Goal: Task Accomplishment & Management: Use online tool/utility

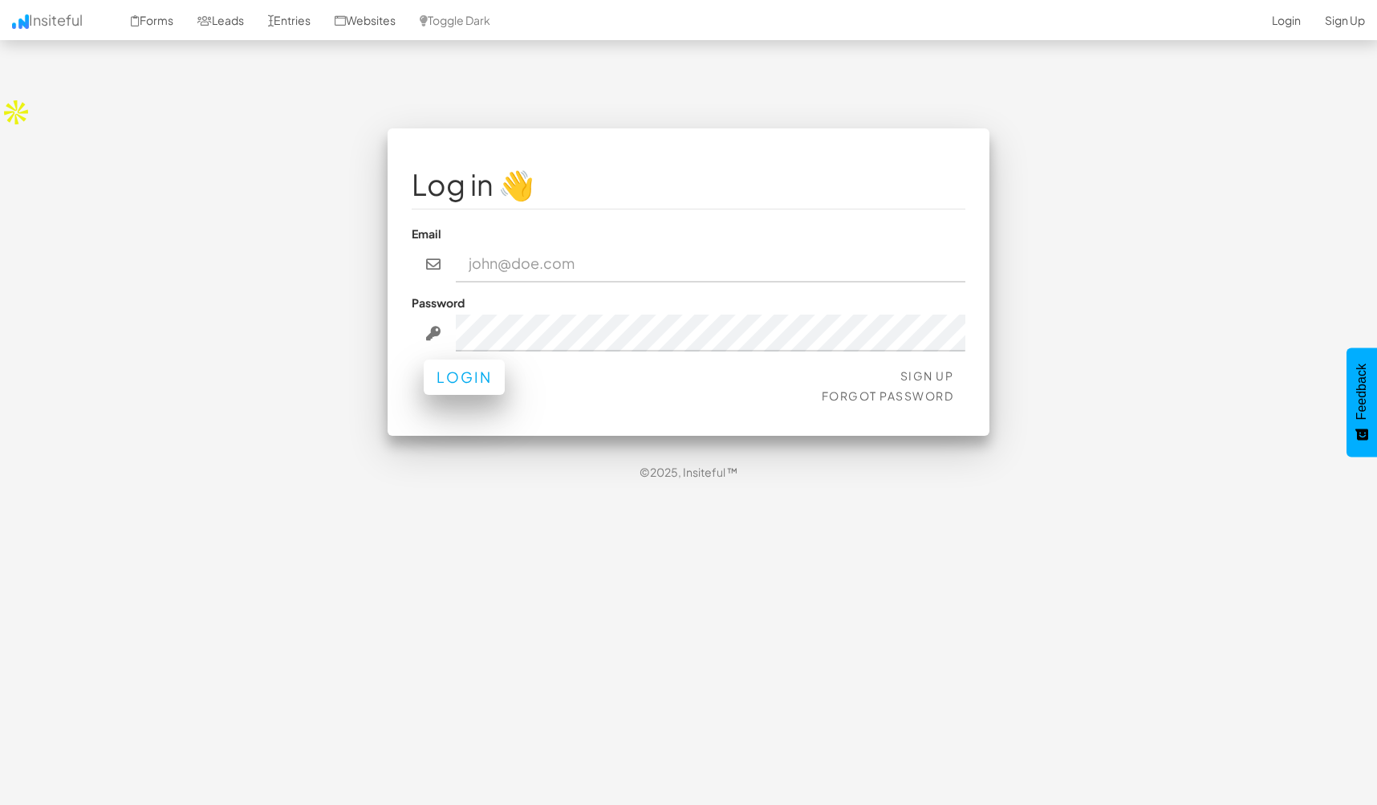
type input "williambagency@gmail.com"
click at [482, 360] on button "Login" at bounding box center [464, 377] width 81 height 35
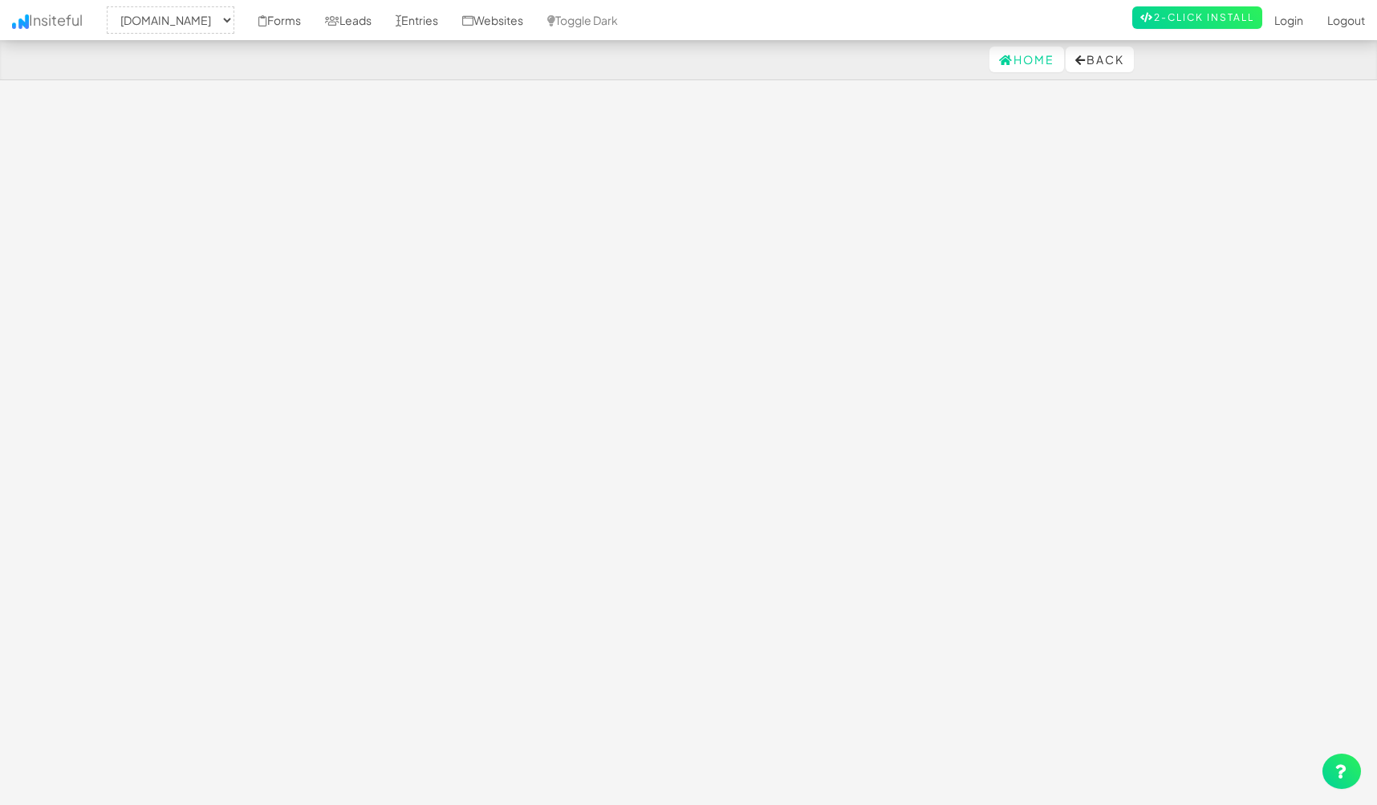
select select "2513"
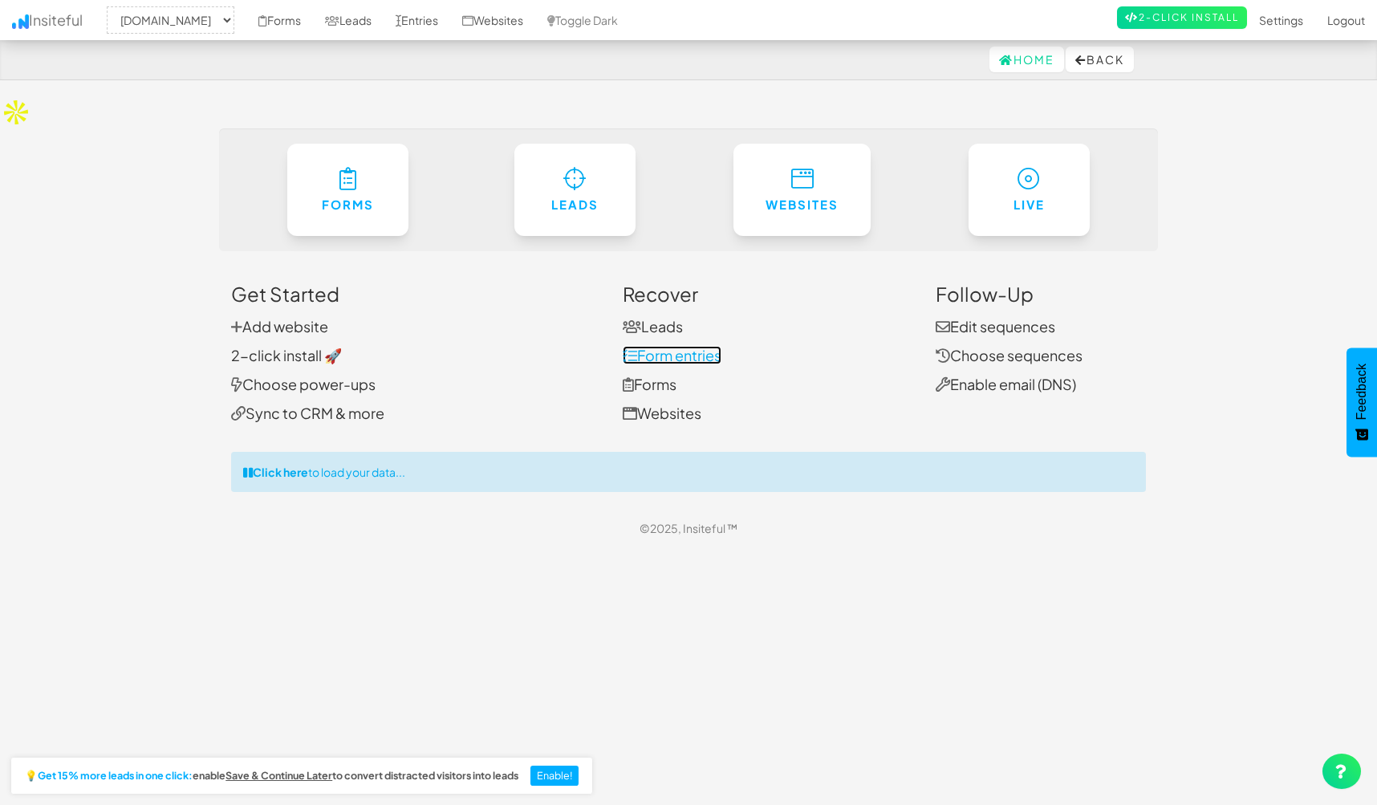
click at [682, 346] on link "Form entries" at bounding box center [672, 355] width 99 height 18
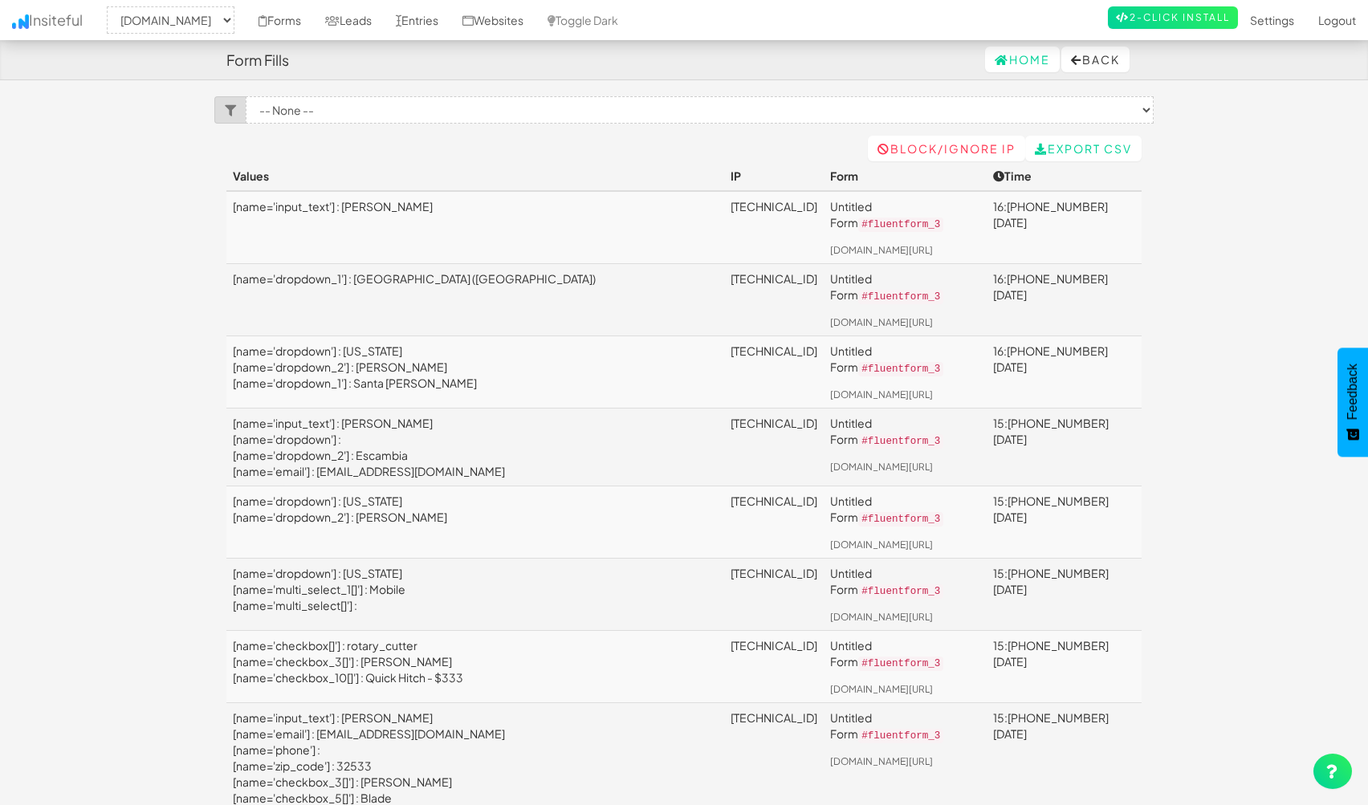
select select "2513"
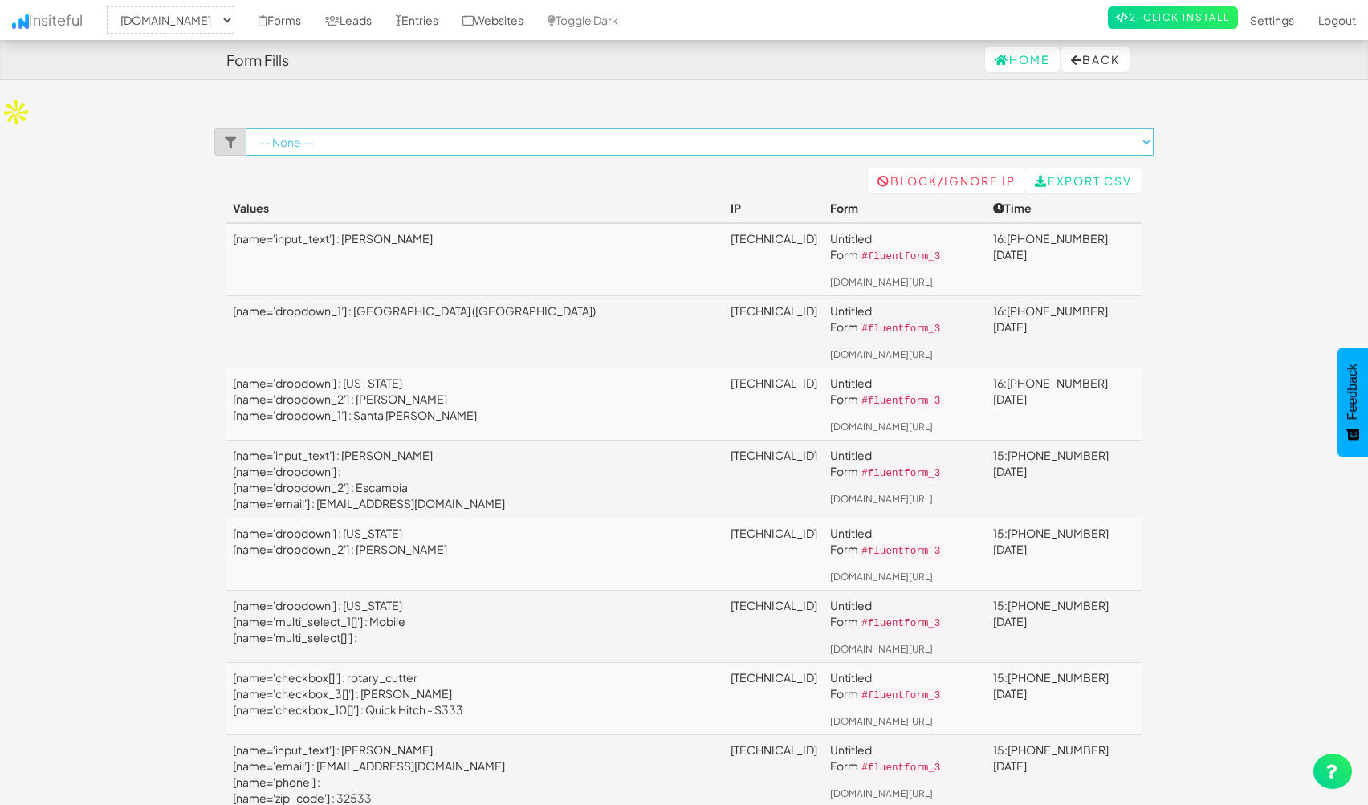
click at [1148, 128] on select "-- None -- Untitled Form ([DOMAIN_NAME][URL])" at bounding box center [700, 141] width 908 height 27
